Goal: Check status: Check status

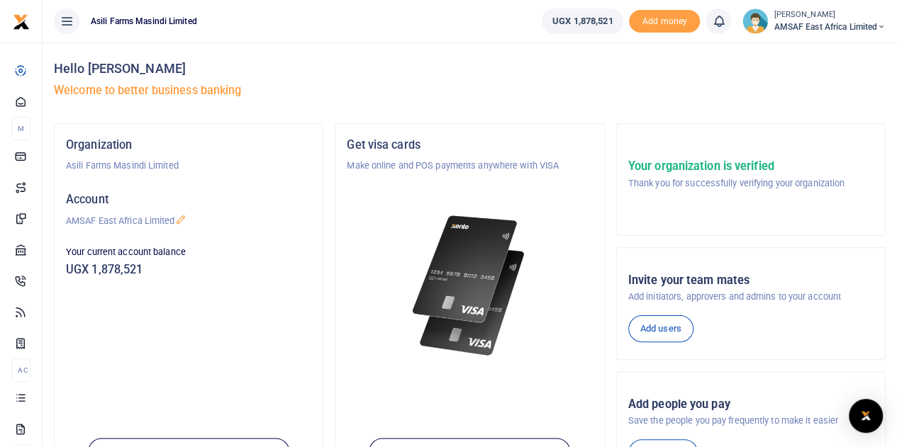
click at [625, 84] on h5 "Welcome to better business banking" at bounding box center [470, 91] width 832 height 14
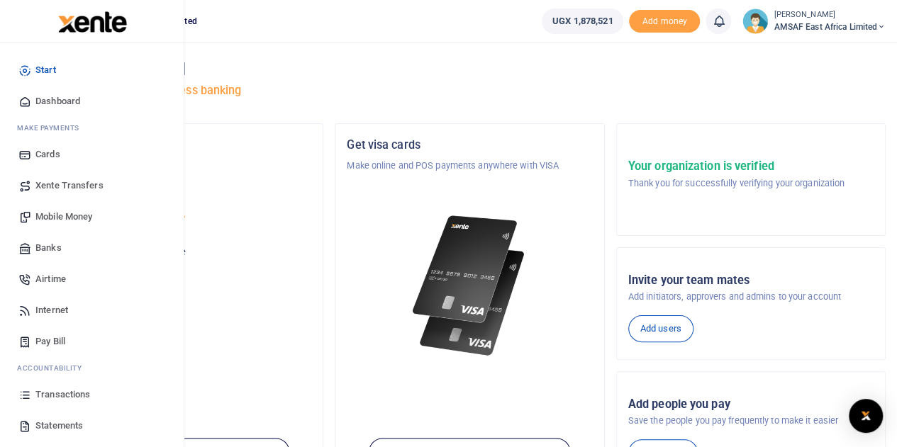
click at [58, 218] on span "Mobile Money" at bounding box center [63, 217] width 57 height 14
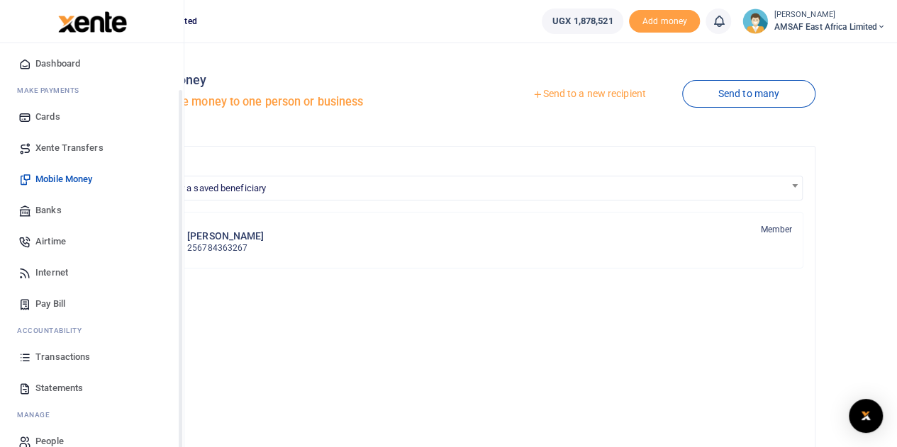
scroll to position [58, 0]
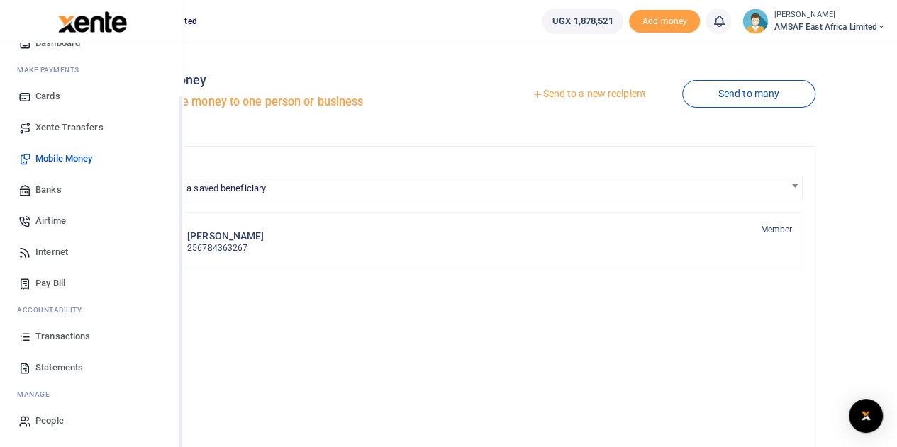
click at [68, 335] on span "Transactions" at bounding box center [62, 337] width 55 height 14
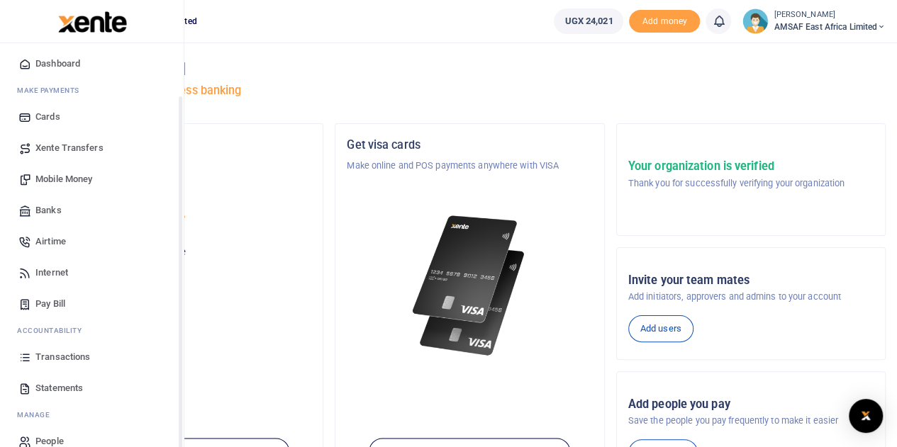
scroll to position [58, 0]
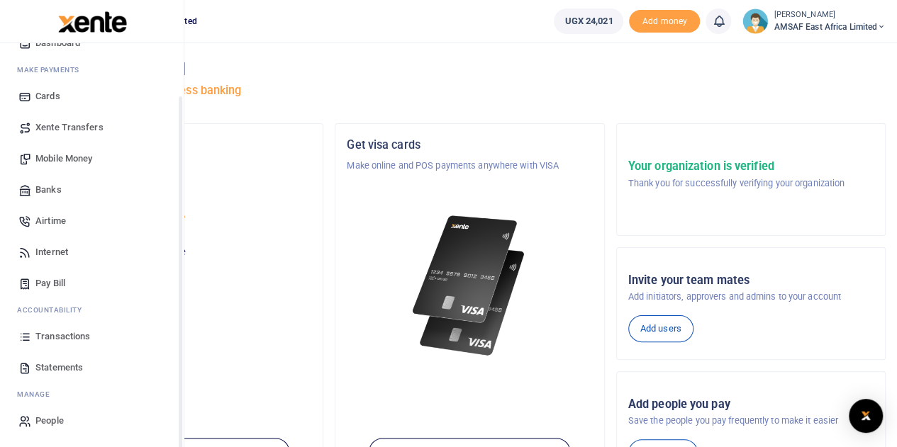
click at [74, 339] on span "Transactions" at bounding box center [62, 337] width 55 height 14
